Goal: Navigation & Orientation: Find specific page/section

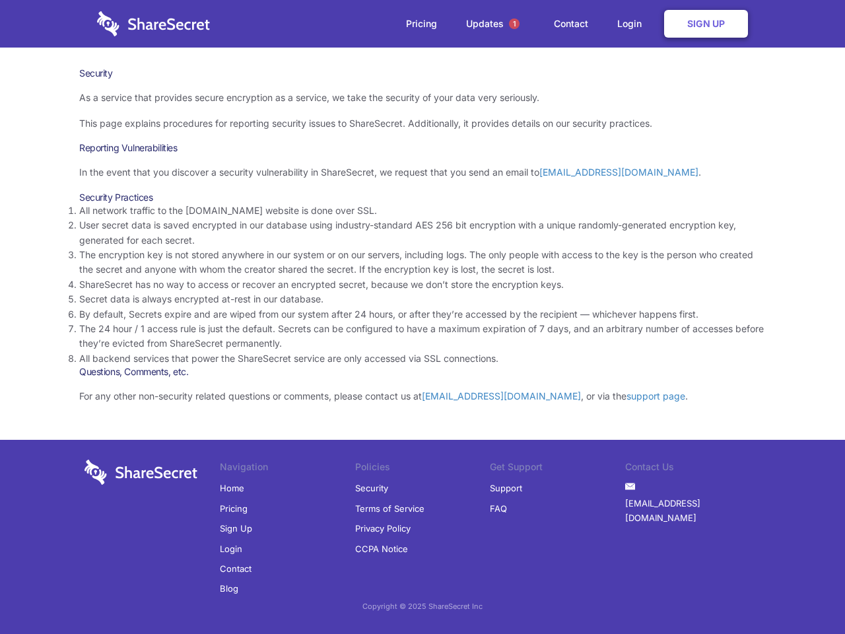
click at [422, 317] on li "By default, Secrets expire and are wiped from our system after 24 hours, or aft…" at bounding box center [422, 314] width 686 height 15
click at [514, 24] on span "1" at bounding box center [514, 23] width 11 height 11
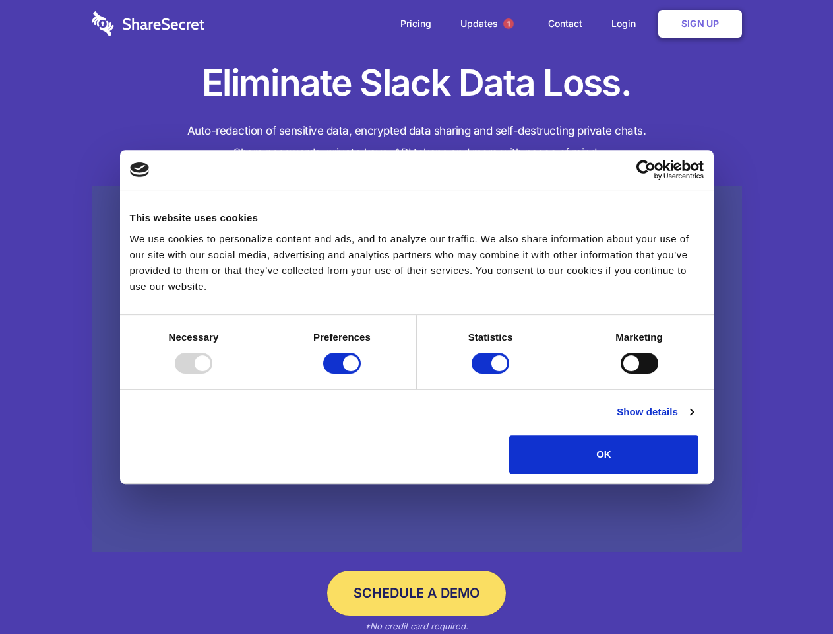
click at [212, 374] on div at bounding box center [194, 362] width 38 height 21
click at [361, 374] on input "Preferences" at bounding box center [342, 362] width 38 height 21
checkbox input "false"
click at [492, 374] on input "Statistics" at bounding box center [491, 362] width 38 height 21
checkbox input "false"
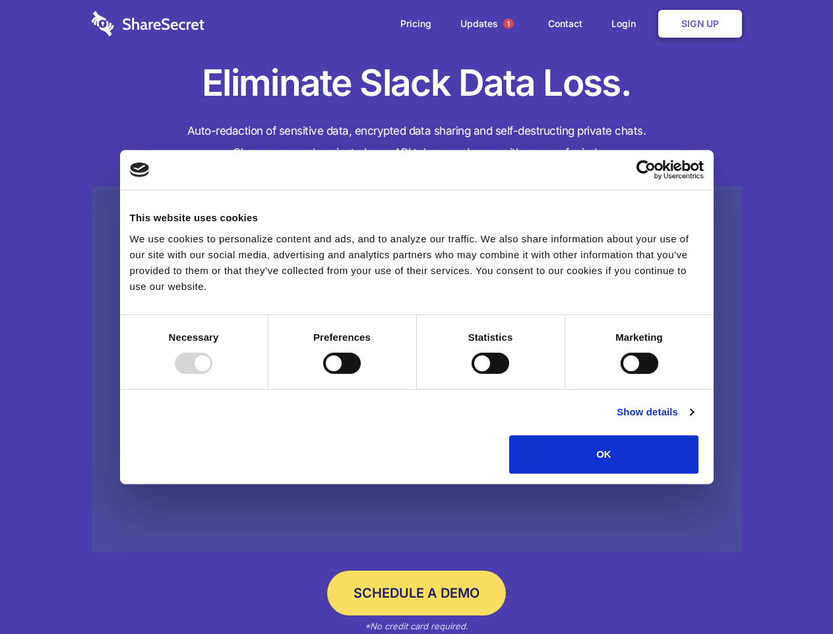
click at [621, 374] on input "Marketing" at bounding box center [640, 362] width 38 height 21
checkbox input "true"
click at [694, 420] on link "Show details" at bounding box center [655, 412] width 77 height 16
click at [0, 0] on li "Necessary 7 Necessary cookies help make a website usable by enabling basic func…" at bounding box center [0, 0] width 0 height 0
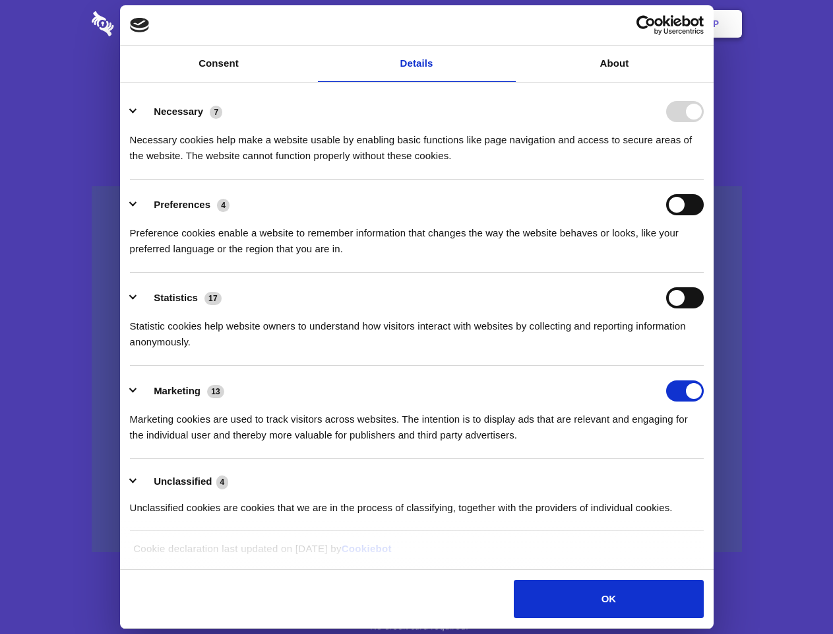
click at [508, 24] on span "1" at bounding box center [509, 23] width 11 height 11
